Goal: Transaction & Acquisition: Book appointment/travel/reservation

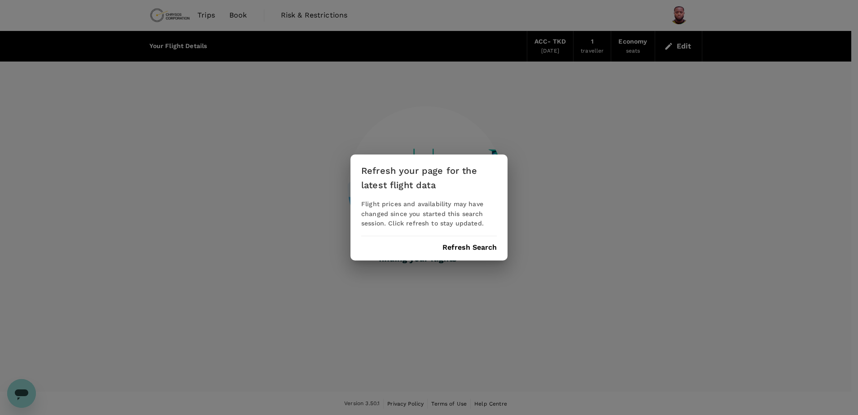
click at [480, 246] on button "Refresh Search" at bounding box center [469, 247] width 54 height 8
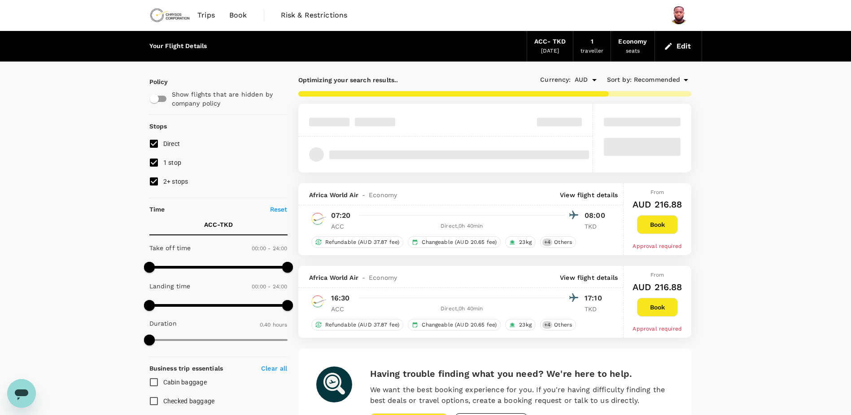
click at [559, 47] on div "[DATE]" at bounding box center [550, 51] width 18 height 9
click at [541, 45] on div "ACC - TKD" at bounding box center [549, 42] width 31 height 10
click at [678, 42] on button "Edit" at bounding box center [678, 46] width 32 height 14
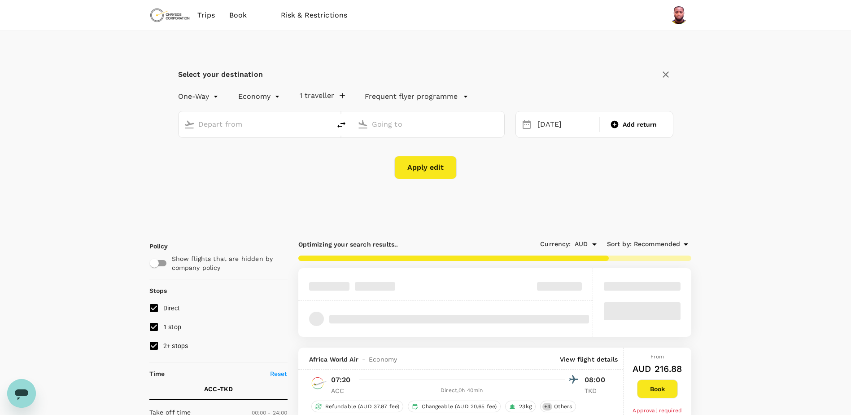
type input "Kotoka Intl (ACC)"
type input "[GEOGRAPHIC_DATA] (TKD)"
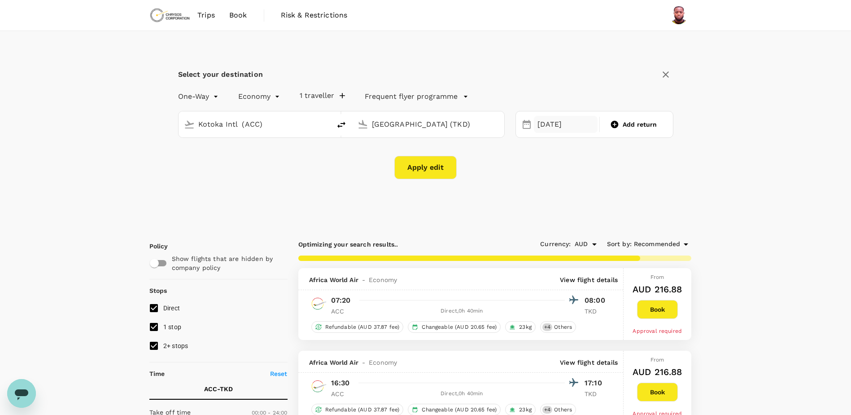
click at [560, 125] on div "[DATE]" at bounding box center [566, 124] width 64 height 17
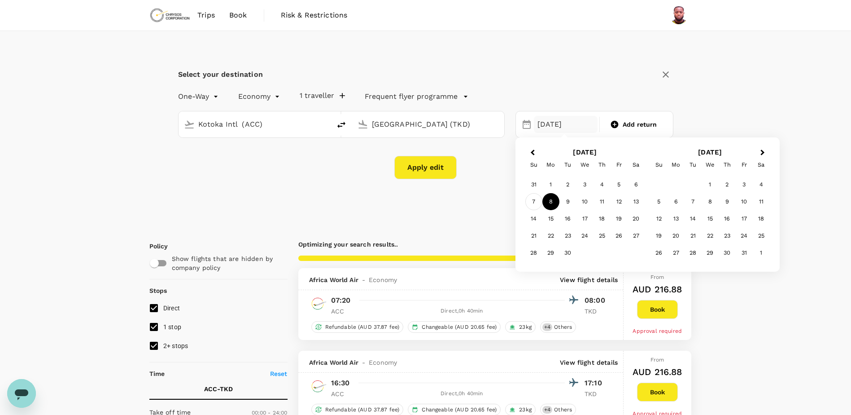
click at [529, 195] on div "7" at bounding box center [533, 201] width 17 height 17
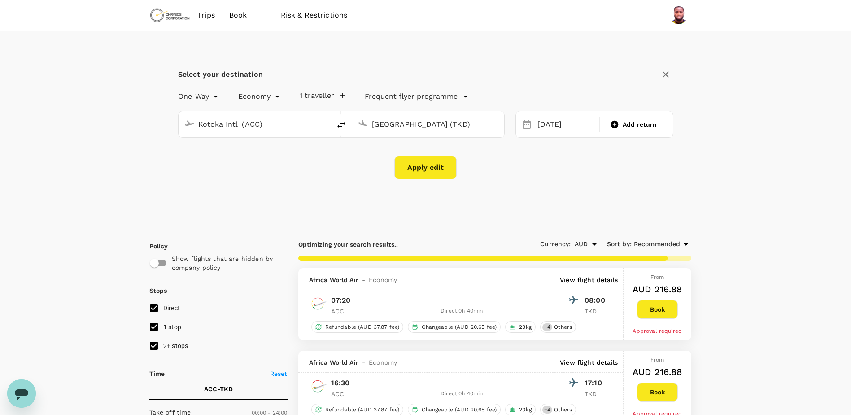
click at [432, 163] on button "Apply edit" at bounding box center [425, 167] width 62 height 23
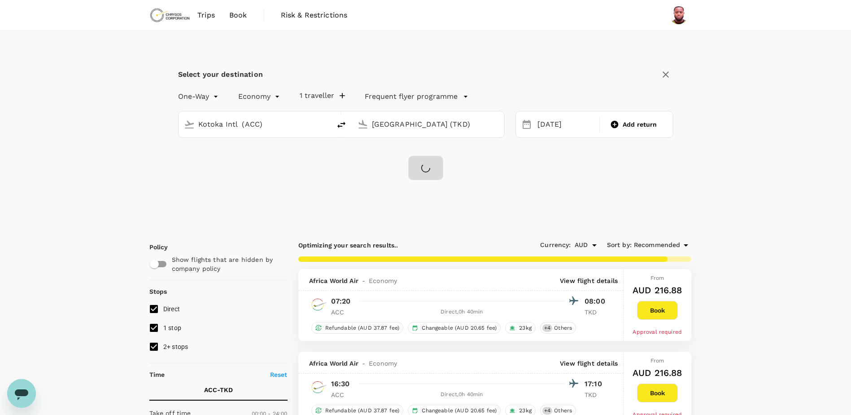
checkbox input "false"
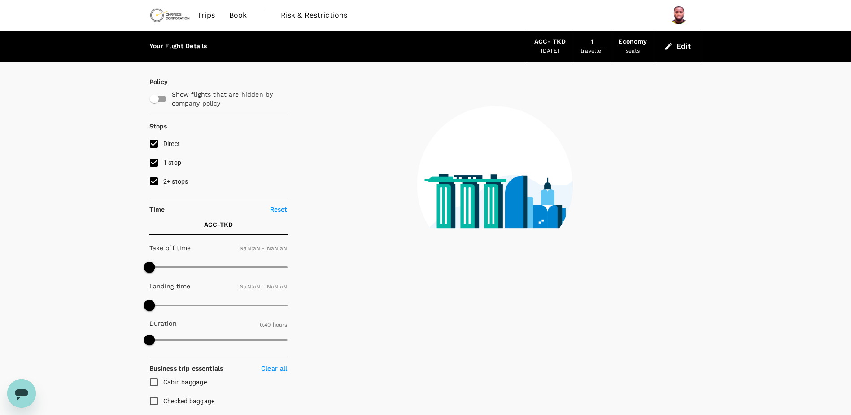
type input "1440"
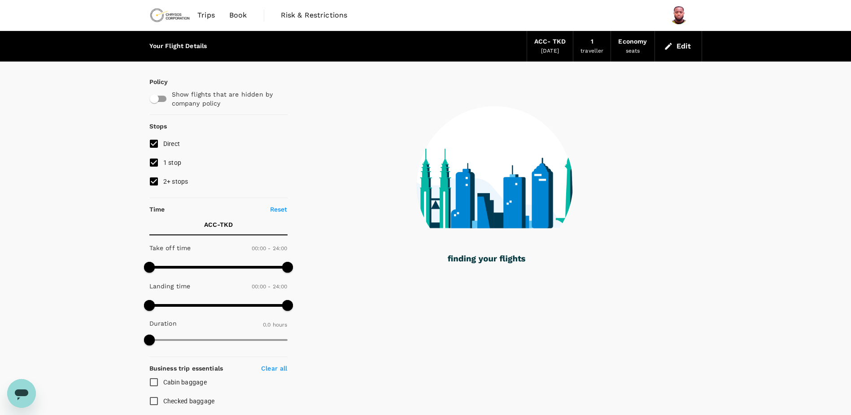
checkbox input "true"
